Goal: Information Seeking & Learning: Learn about a topic

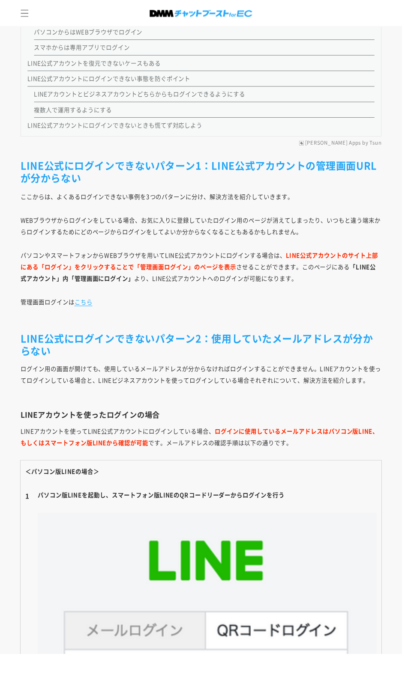
scroll to position [1088, 0]
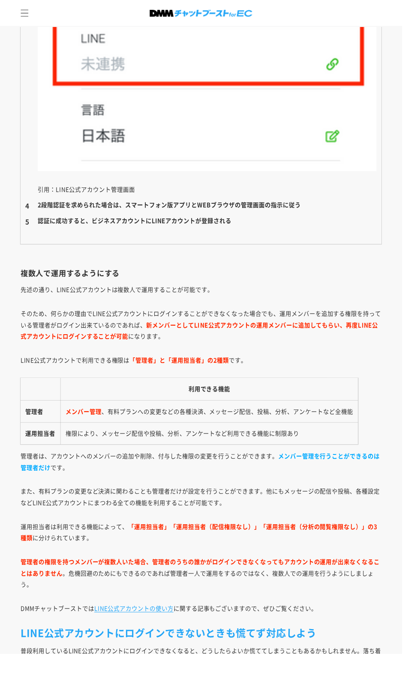
scroll to position [6119, 0]
